Goal: Information Seeking & Learning: Learn about a topic

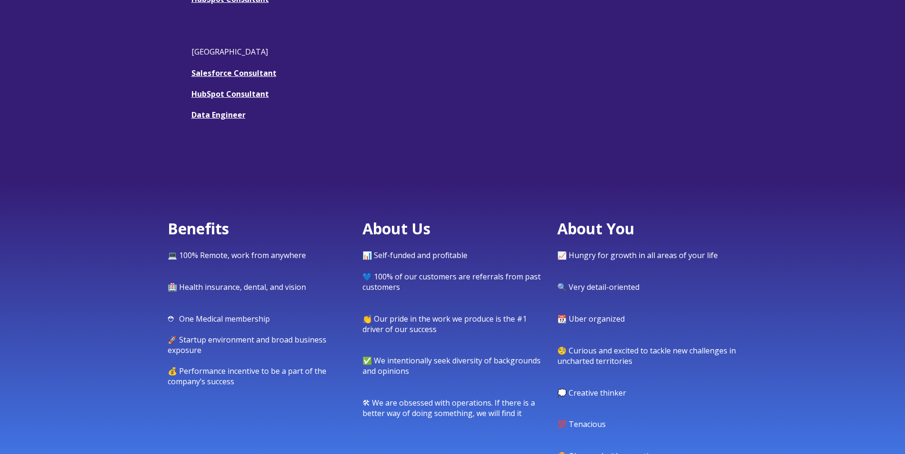
scroll to position [459, 0]
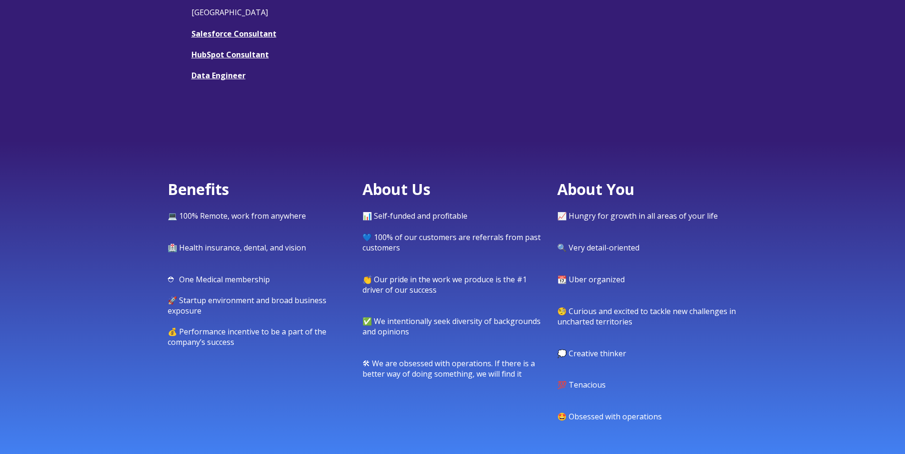
click at [226, 246] on span "🏥 Health insurance, dental, and vision" at bounding box center [237, 248] width 138 height 10
click at [222, 286] on span "Benefits 💻 100% Remote, work from anywhere 🏥 Health insurance, dental, and visi…" at bounding box center [258, 263] width 180 height 169
click at [221, 282] on span "⛑ One Medical membership" at bounding box center [219, 279] width 102 height 10
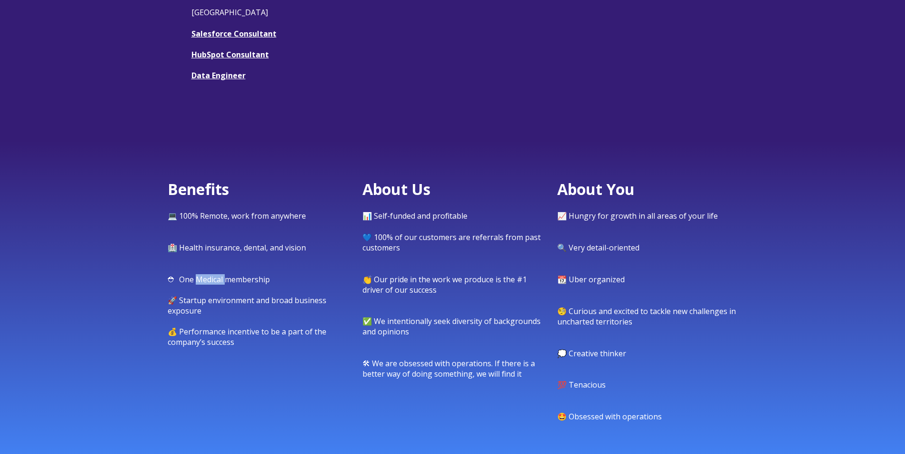
click at [221, 282] on span "⛑ One Medical membership" at bounding box center [219, 279] width 102 height 10
click at [199, 302] on span "🚀 Startup environment and broad business exposure" at bounding box center [247, 305] width 159 height 21
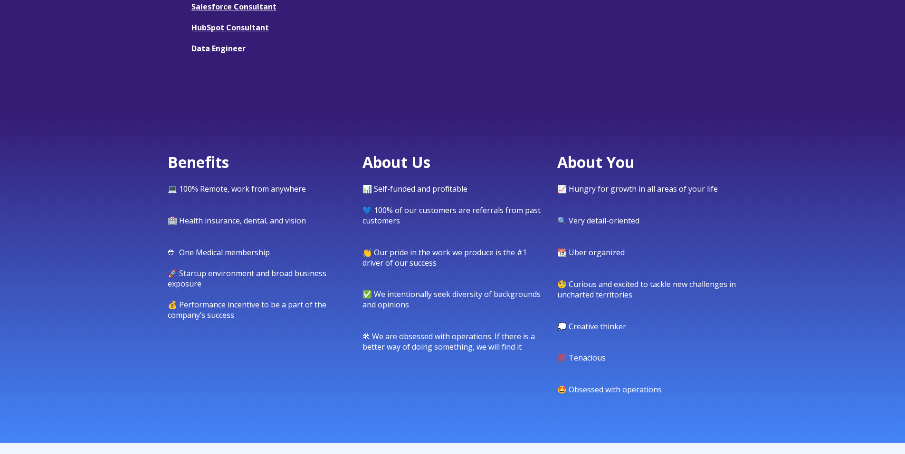
scroll to position [490, 0]
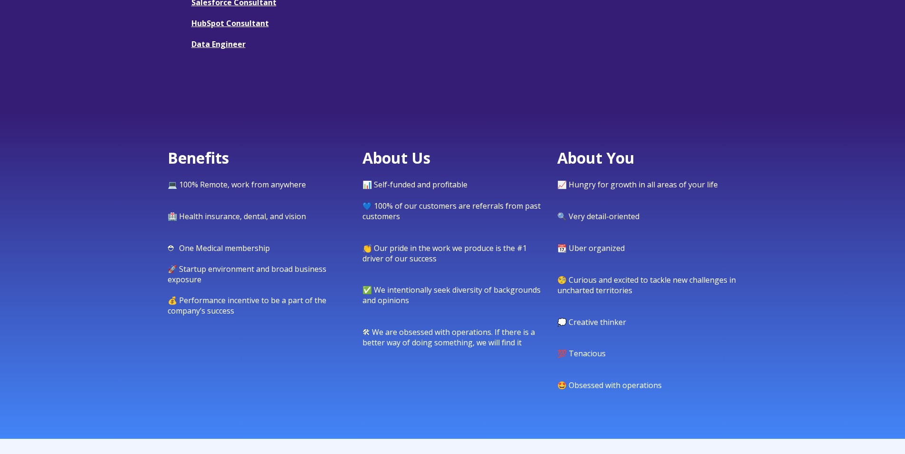
click at [399, 213] on span "💙 100% of our customers are referrals from past customers" at bounding box center [451, 211] width 178 height 21
click at [398, 249] on span "👏 Our pride in the work we produce is the #1 driver of our success" at bounding box center [444, 253] width 164 height 21
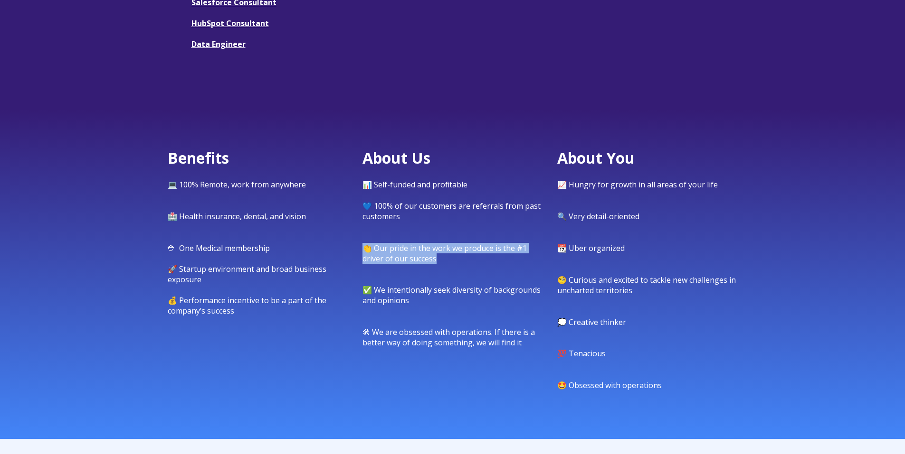
click at [398, 249] on span "👏 Our pride in the work we produce is the #1 driver of our success" at bounding box center [444, 253] width 164 height 21
click at [397, 341] on span "🛠 We are obsessed with operations. If there is a better way of doing something,…" at bounding box center [448, 337] width 172 height 21
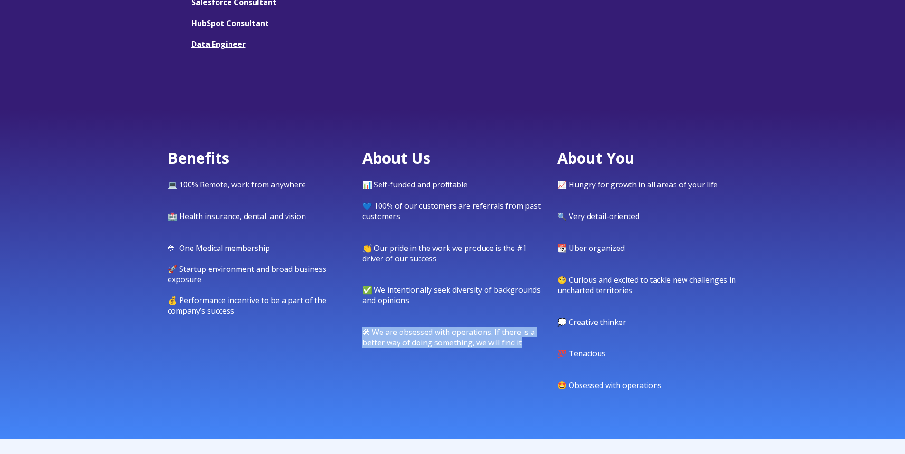
click at [397, 341] on span "🛠 We are obsessed with operations. If there is a better way of doing something,…" at bounding box center [448, 337] width 172 height 21
click at [607, 186] on span "📈 Hungry for growth in all areas of your life" at bounding box center [637, 184] width 160 height 10
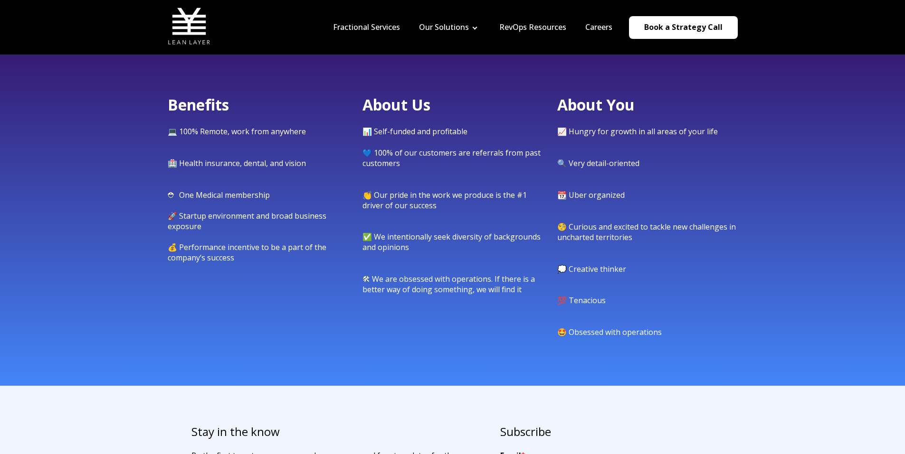
scroll to position [522, 0]
